Goal: Information Seeking & Learning: Learn about a topic

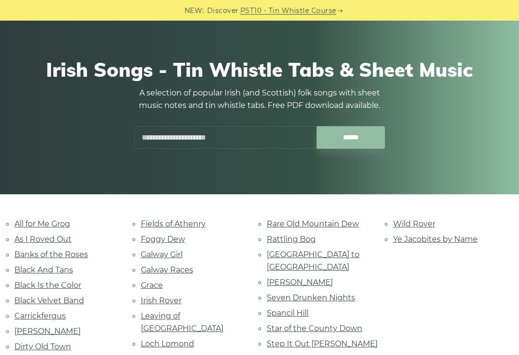
scroll to position [58, 0]
click at [159, 285] on link "Grace" at bounding box center [152, 285] width 22 height 9
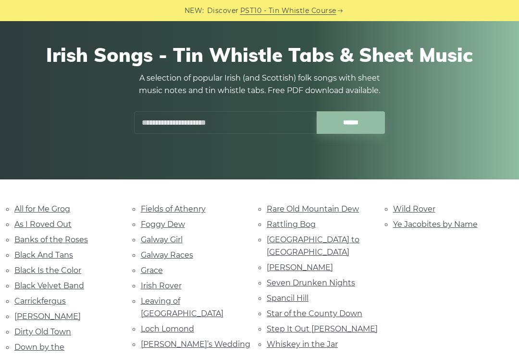
click at [175, 222] on link "Foggy Dew" at bounding box center [163, 224] width 44 height 9
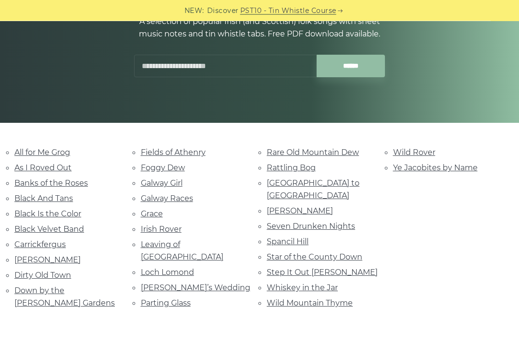
scroll to position [130, 0]
click at [315, 298] on link "Wild Mountain Thyme" at bounding box center [310, 302] width 86 height 9
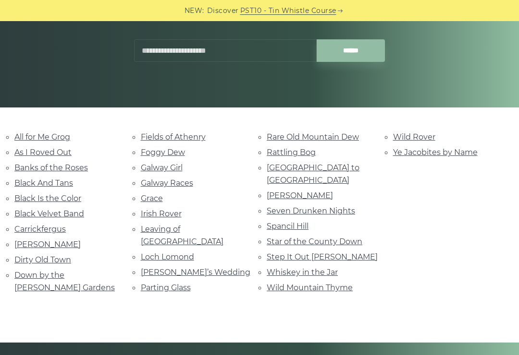
click at [157, 139] on link "Fields of Athenry" at bounding box center [173, 137] width 65 height 9
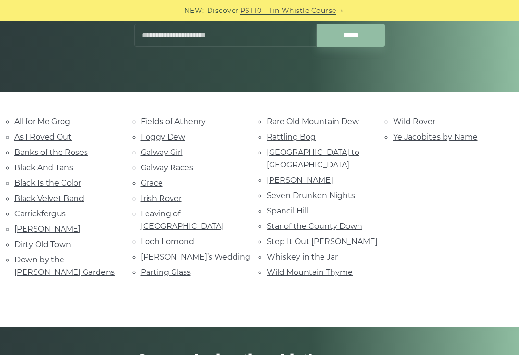
scroll to position [161, 0]
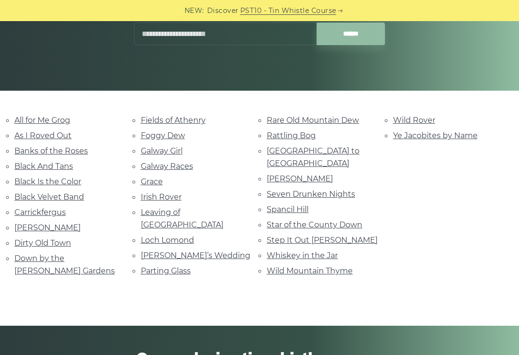
click at [54, 256] on link "Down by the Sally Gardens" at bounding box center [64, 265] width 100 height 22
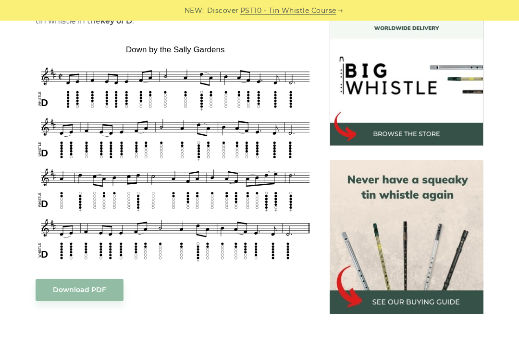
scroll to position [290, 0]
